Goal: Information Seeking & Learning: Learn about a topic

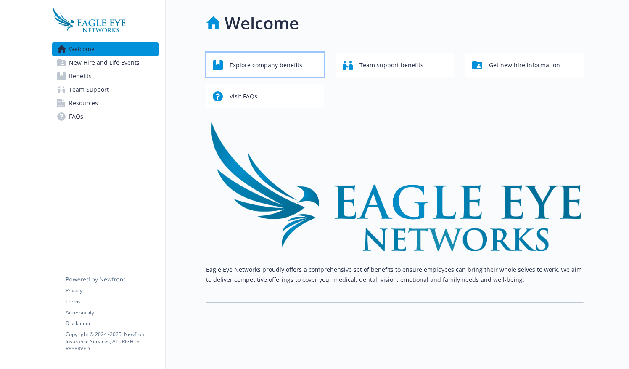
click at [276, 63] on span "Explore company benefits" at bounding box center [266, 65] width 73 height 16
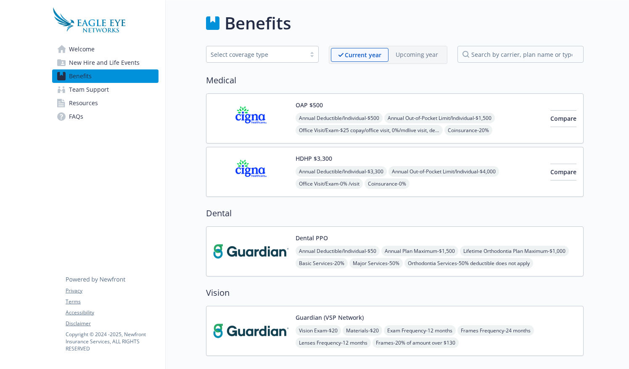
click at [262, 252] on img at bounding box center [251, 251] width 76 height 36
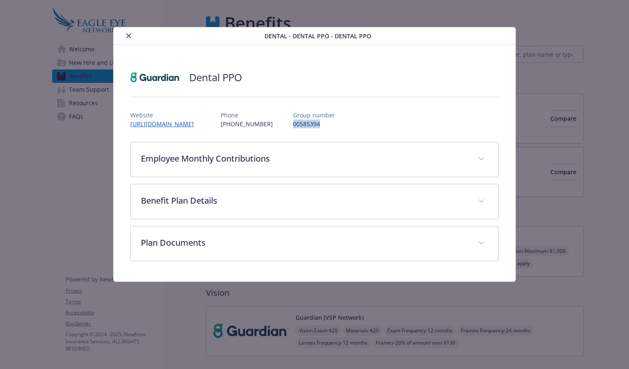
drag, startPoint x: 340, startPoint y: 125, endPoint x: 302, endPoint y: 126, distance: 38.3
click at [302, 126] on div "Website [URL][DOMAIN_NAME] Phone [PHONE_NUMBER] Group number 00585394" at bounding box center [314, 116] width 368 height 24
copy p "00585394"
click at [178, 123] on link "[URL][DOMAIN_NAME]" at bounding box center [166, 124] width 72 height 10
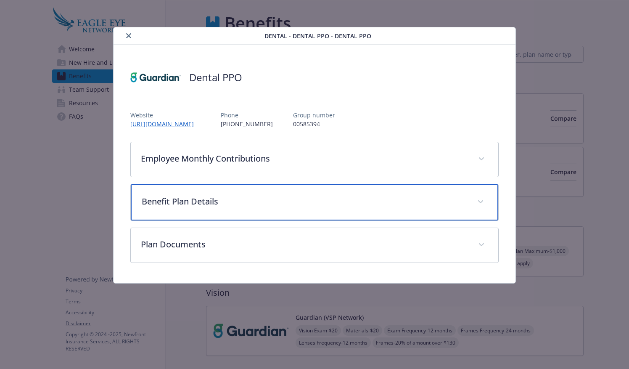
click at [197, 195] on p "Benefit Plan Details" at bounding box center [304, 201] width 325 height 13
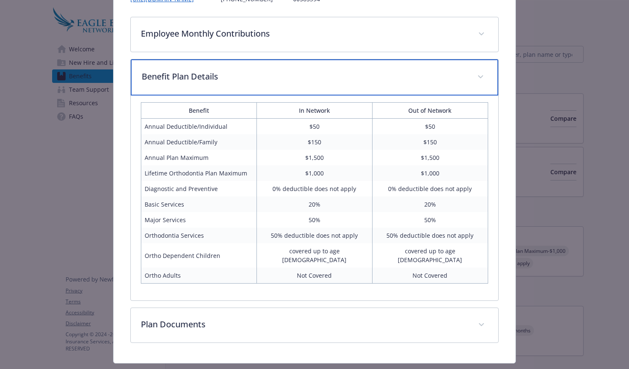
scroll to position [135, 0]
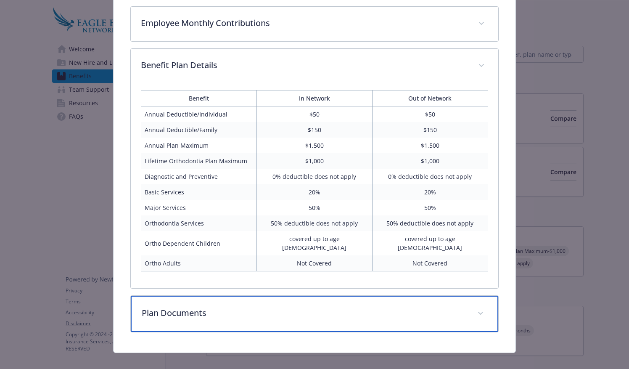
click at [203, 310] on div "Plan Documents" at bounding box center [314, 314] width 367 height 36
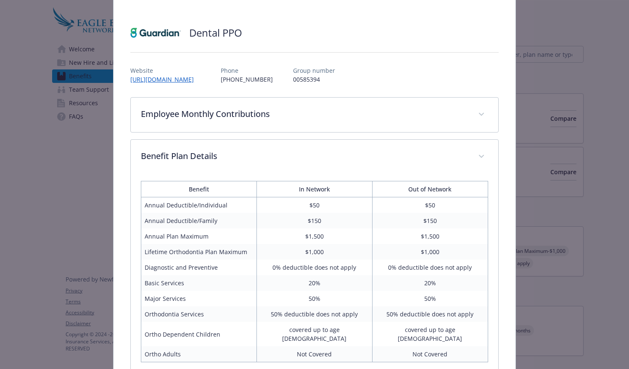
scroll to position [45, 0]
click at [199, 80] on link "[URL][DOMAIN_NAME]" at bounding box center [166, 79] width 72 height 10
